Goal: Book appointment/travel/reservation

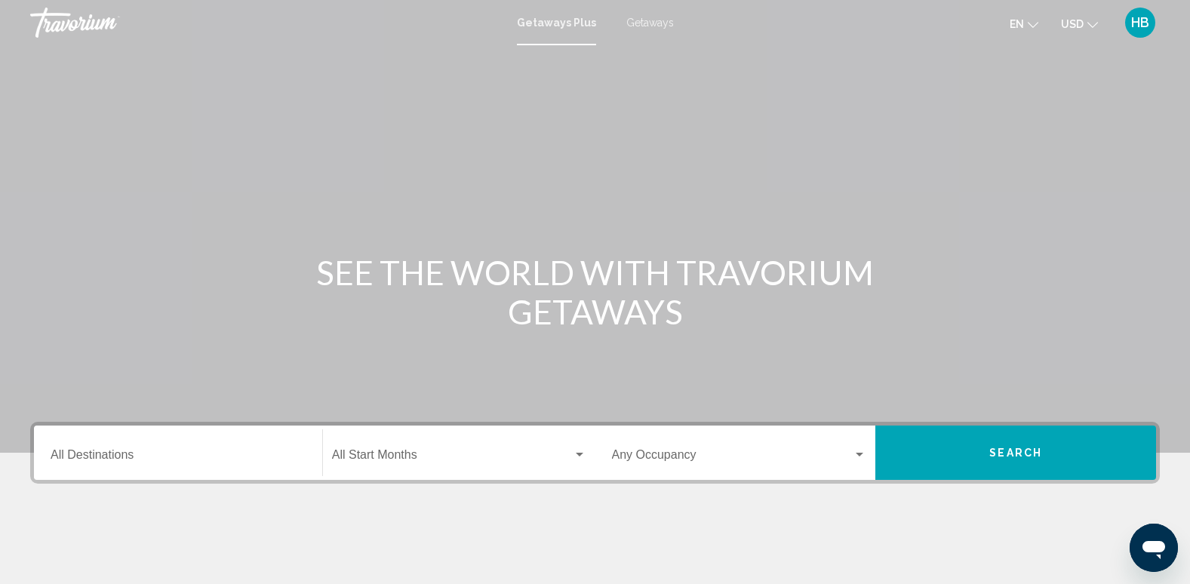
click at [638, 21] on span "Getaways" at bounding box center [650, 23] width 48 height 12
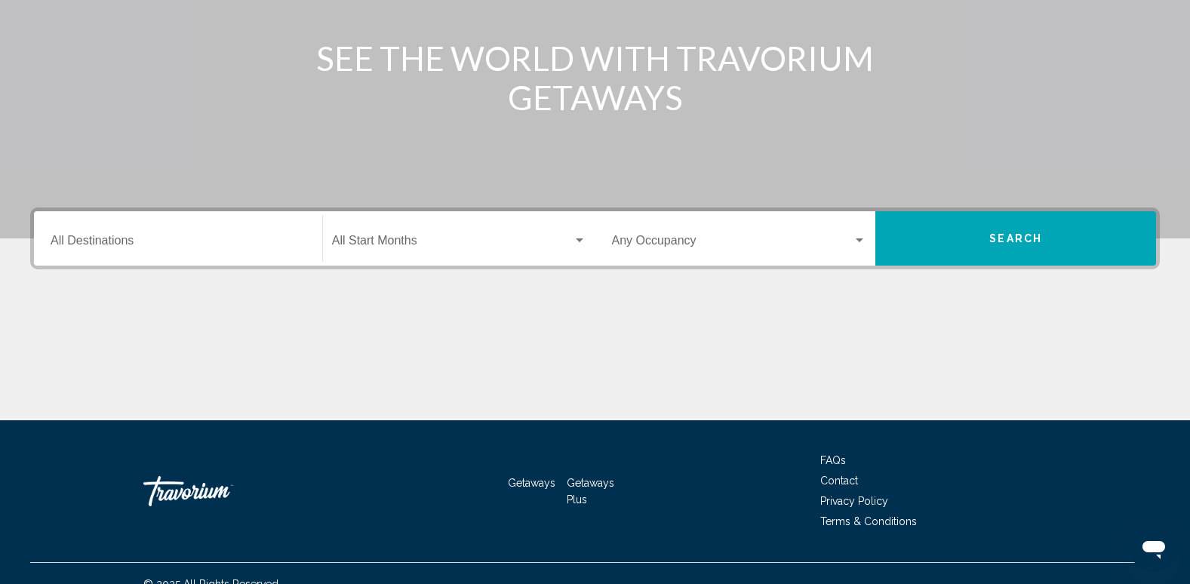
scroll to position [227, 0]
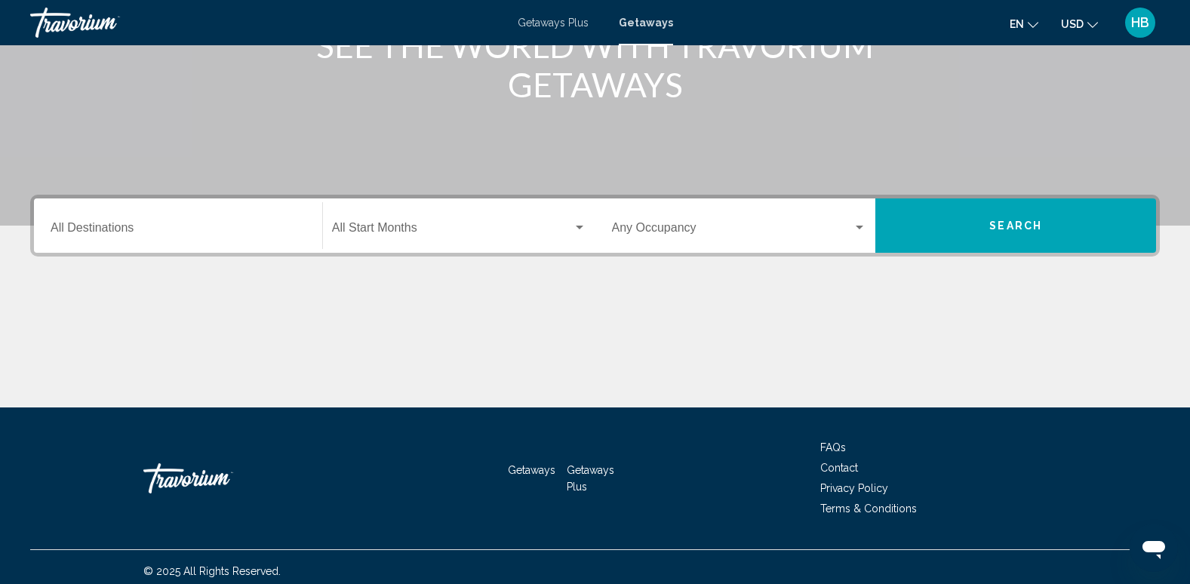
click at [80, 219] on div "Destination All Destinations" at bounding box center [178, 226] width 255 height 48
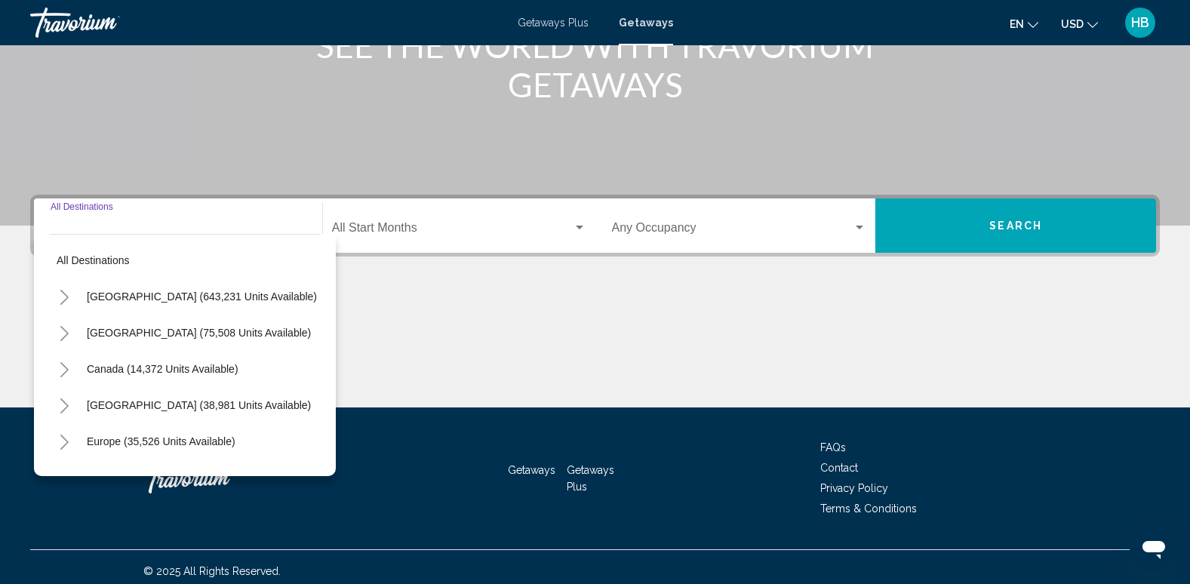
scroll to position [235, 0]
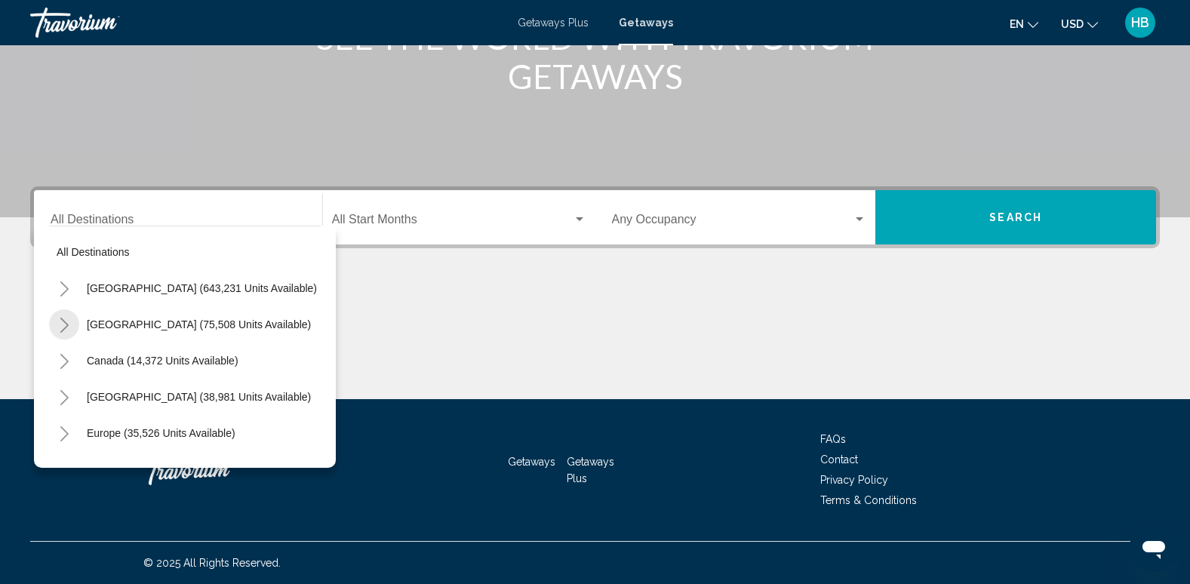
click at [60, 320] on icon "Toggle Mexico (75,508 units available)" at bounding box center [64, 325] width 11 height 15
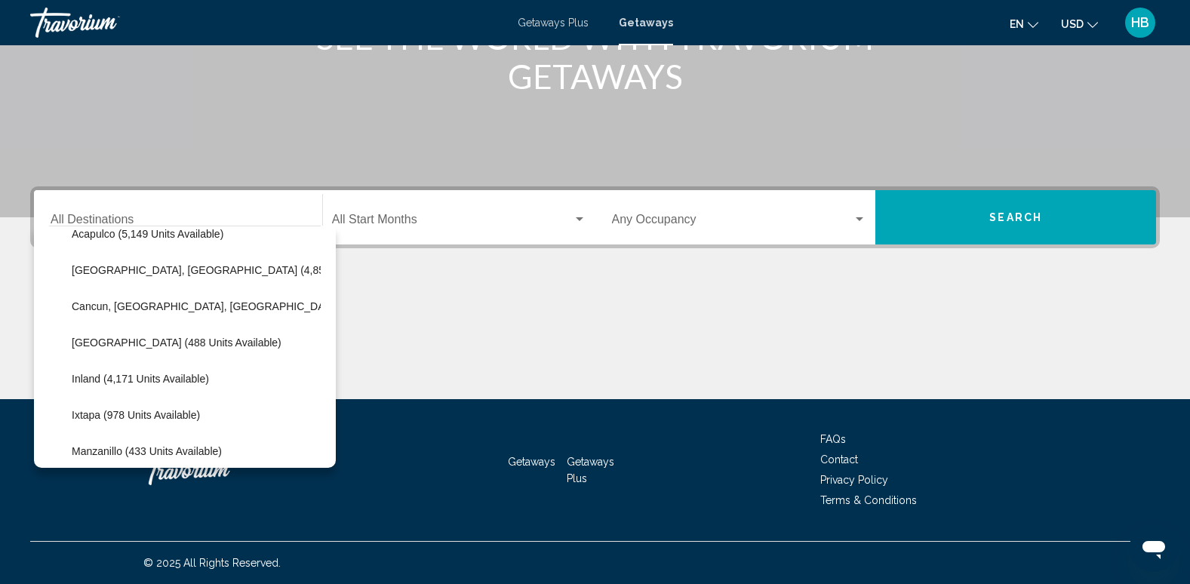
scroll to position [128, 0]
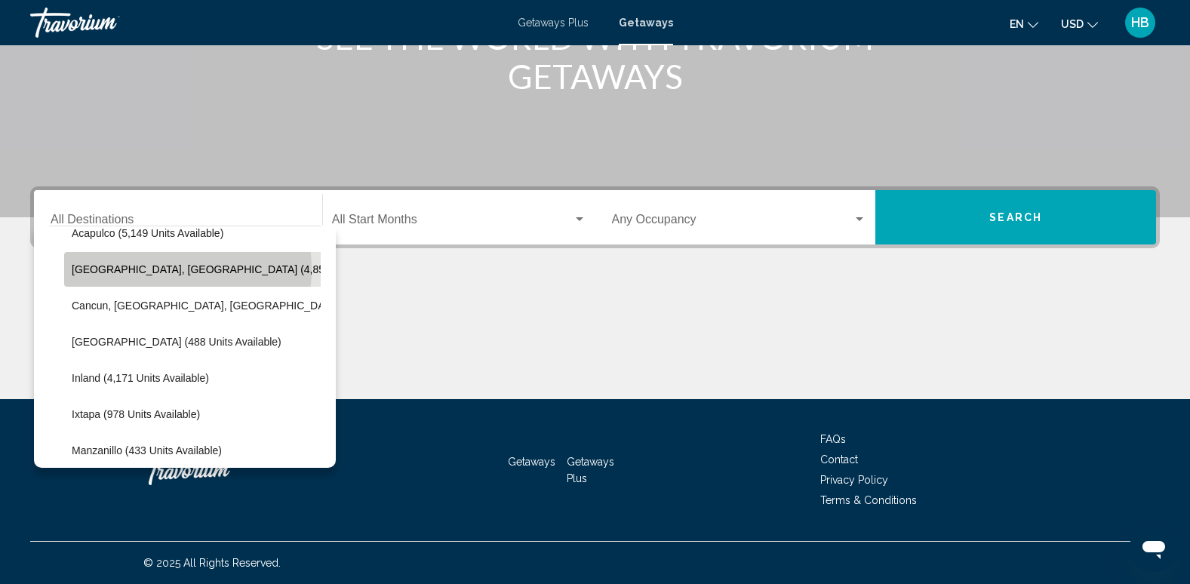
click at [167, 269] on span "[GEOGRAPHIC_DATA], [GEOGRAPHIC_DATA] (4,850 units available)" at bounding box center [239, 269] width 334 height 12
type input "**********"
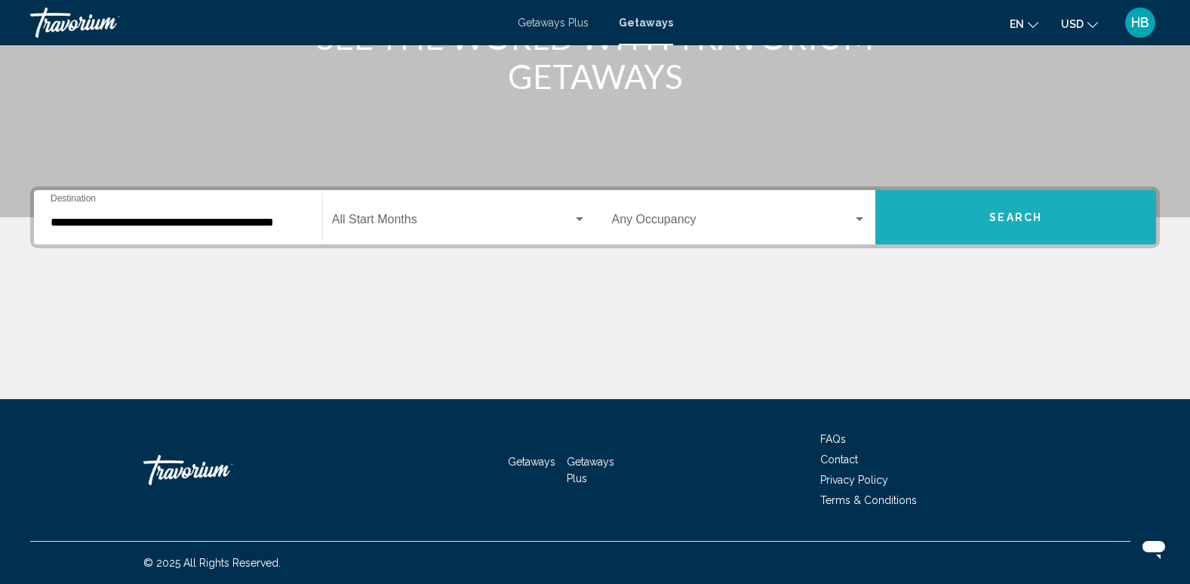
click at [993, 232] on button "Search" at bounding box center [1015, 217] width 281 height 54
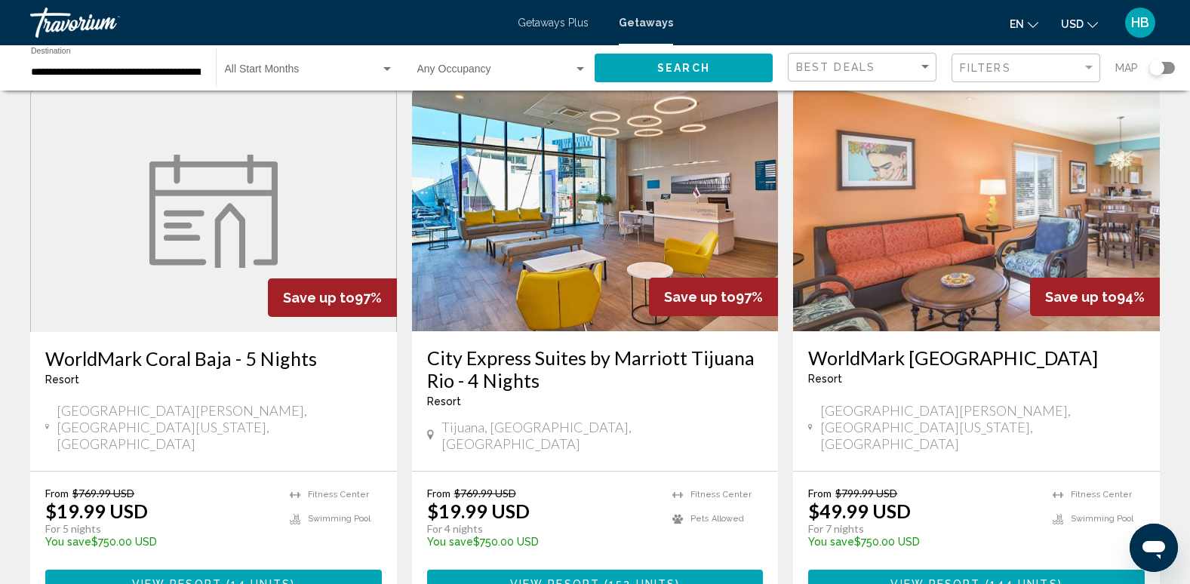
scroll to position [1786, 0]
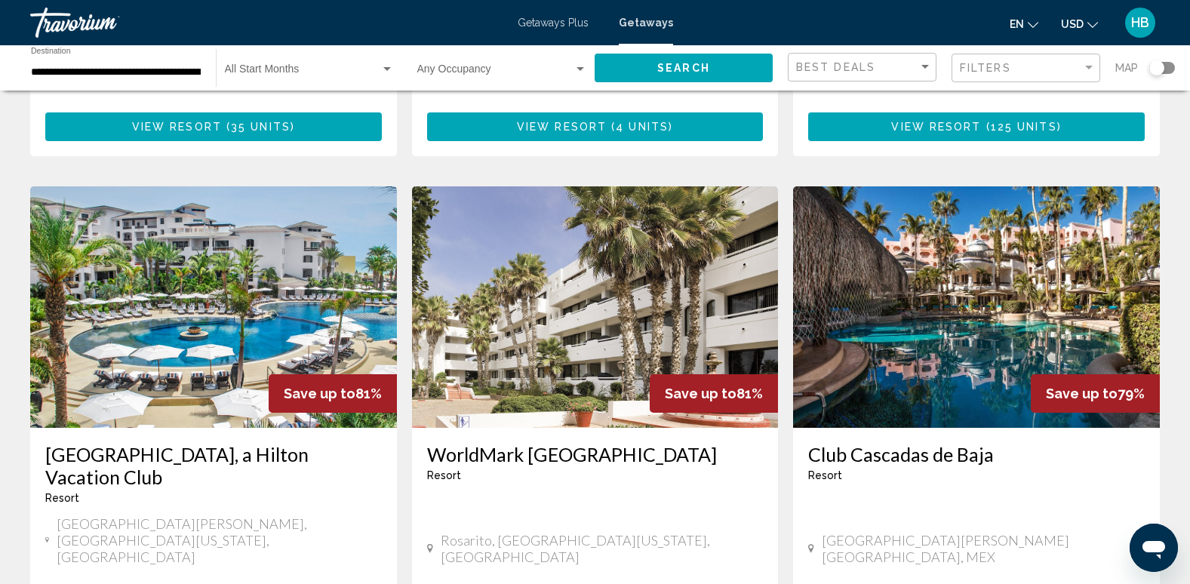
scroll to position [1147, 0]
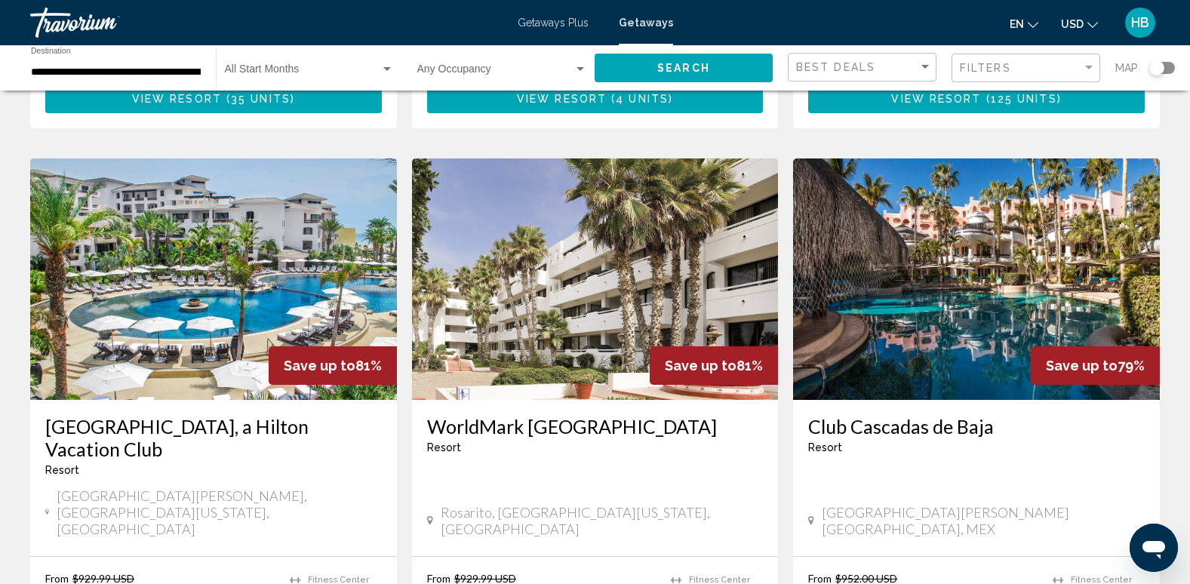
click at [253, 212] on img "Main content" at bounding box center [213, 278] width 367 height 241
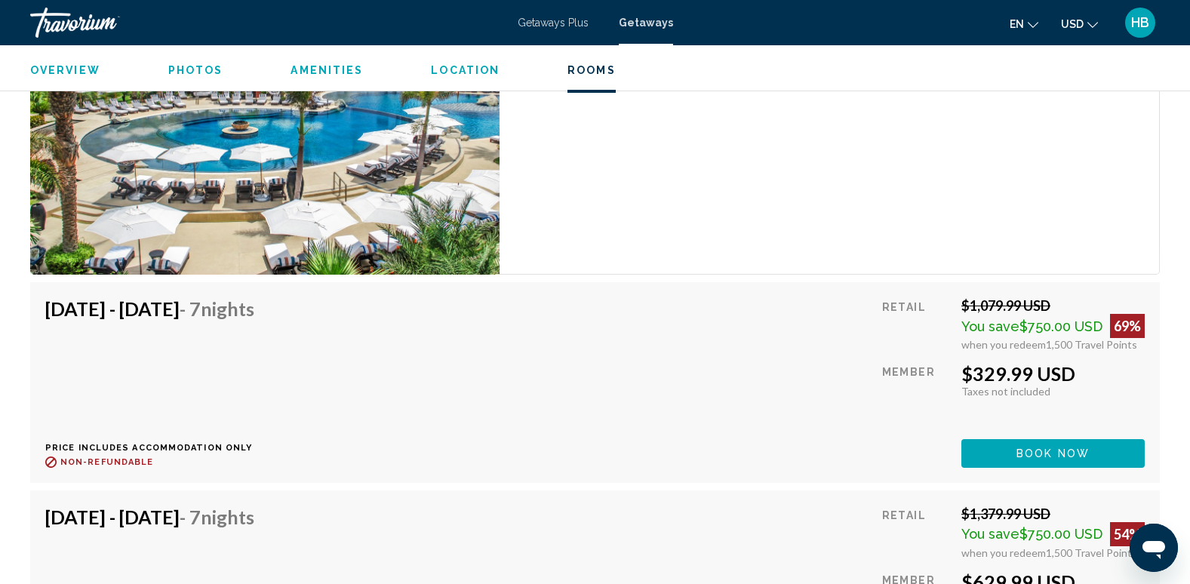
scroll to position [12018, 0]
